Goal: Find specific page/section: Find specific page/section

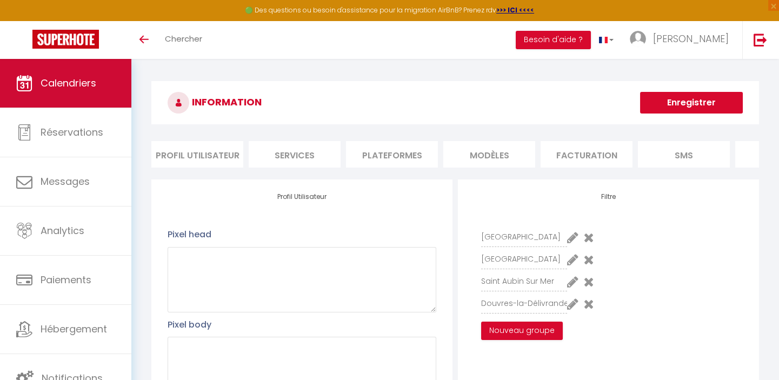
click at [71, 81] on span "Calendriers" at bounding box center [69, 83] width 56 height 14
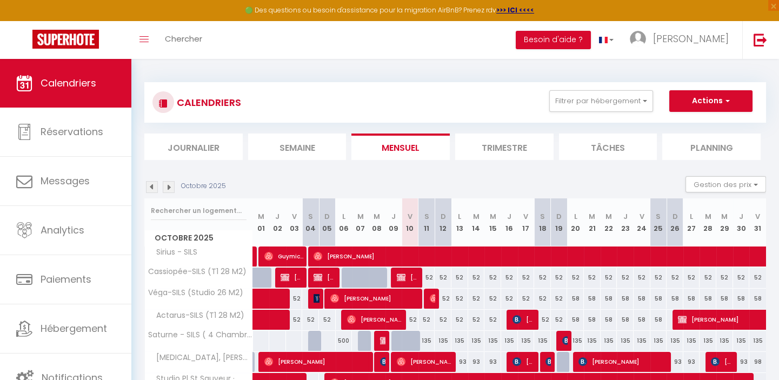
click at [516, 141] on li "Trimestre" at bounding box center [504, 146] width 98 height 26
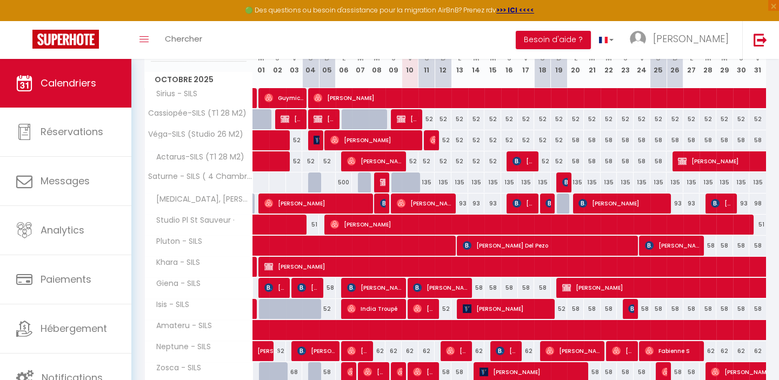
scroll to position [147, 0]
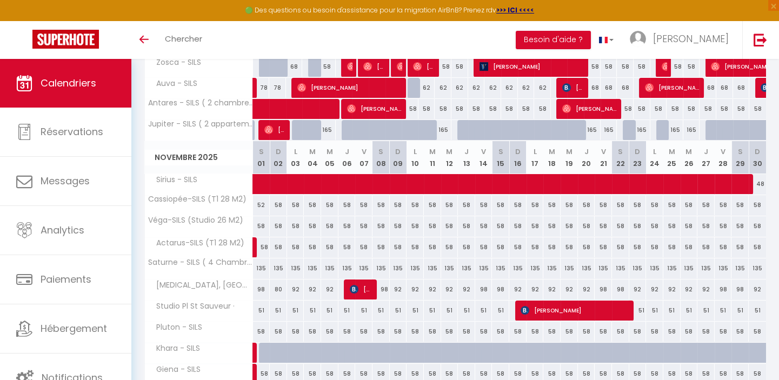
scroll to position [491, 0]
